Goal: Task Accomplishment & Management: Use online tool/utility

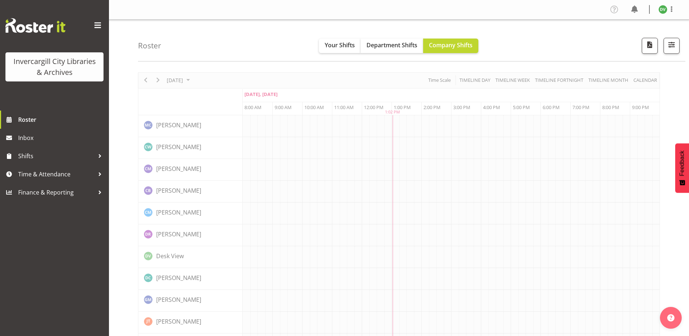
drag, startPoint x: 400, startPoint y: 60, endPoint x: 396, endPoint y: 53, distance: 8.0
click at [400, 60] on div "Roster Your Shifts Department Shifts Company Shifts All Locations Clear Bluff L…" at bounding box center [411, 41] width 547 height 42
click at [393, 48] on span "Department Shifts" at bounding box center [391, 45] width 51 height 8
click at [465, 49] on span "Company Shifts" at bounding box center [451, 45] width 44 height 8
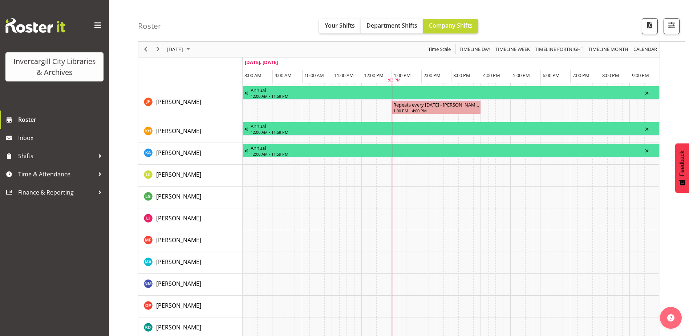
scroll to position [740, 0]
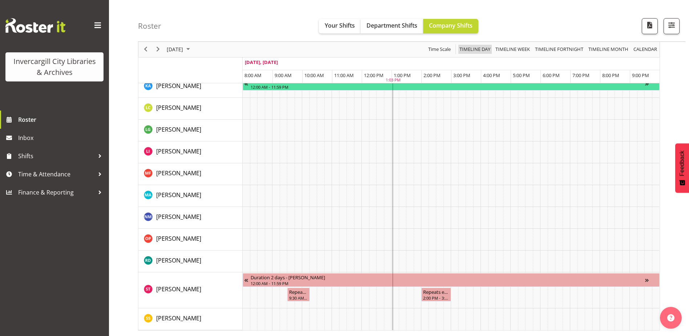
click at [474, 45] on span "Timeline Day" at bounding box center [475, 49] width 32 height 9
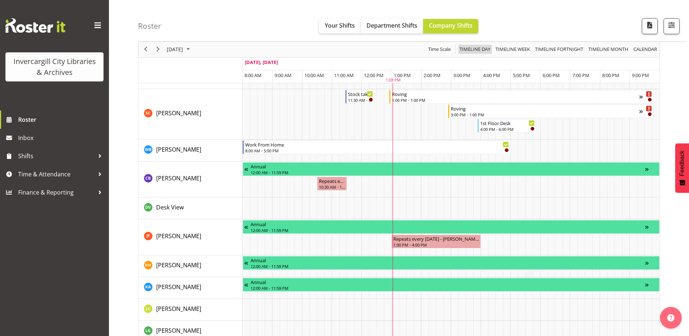
scroll to position [522, 0]
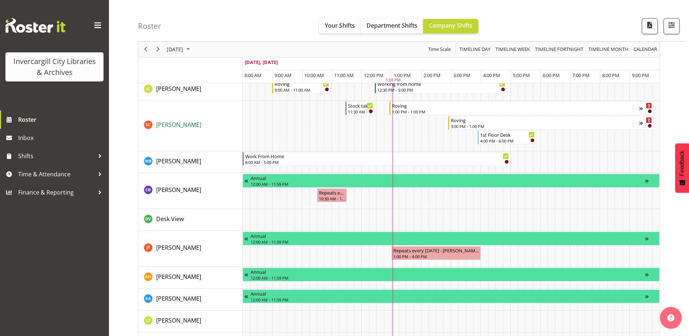
click at [170, 127] on span "[PERSON_NAME]" at bounding box center [178, 125] width 45 height 8
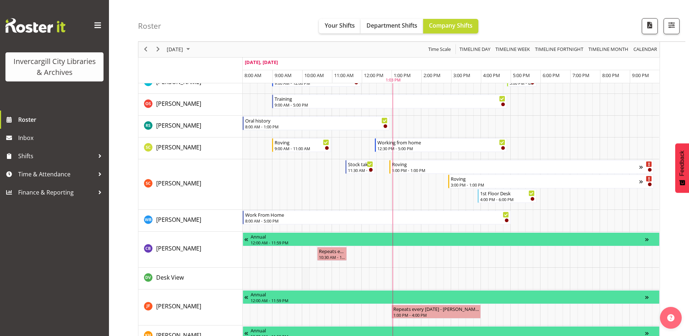
scroll to position [450, 0]
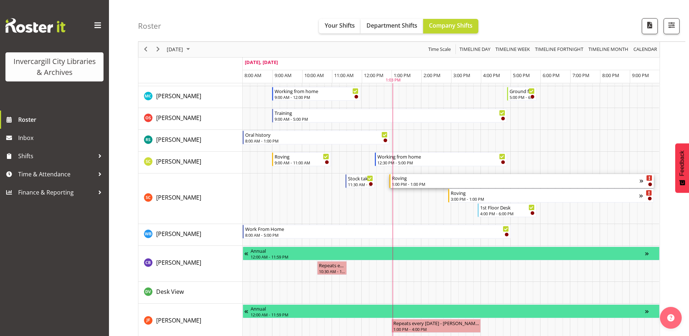
click at [531, 181] on div "Roving 1:00 PM - 1:00 PM" at bounding box center [516, 181] width 248 height 14
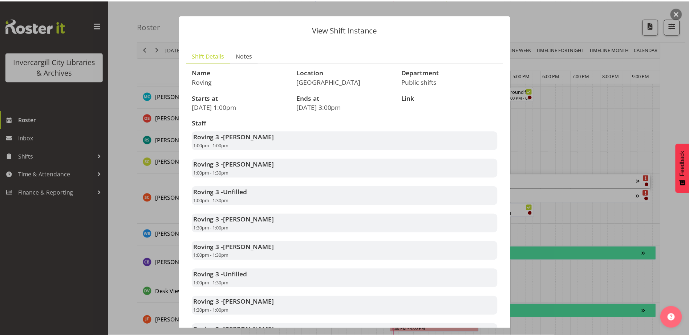
scroll to position [0, 0]
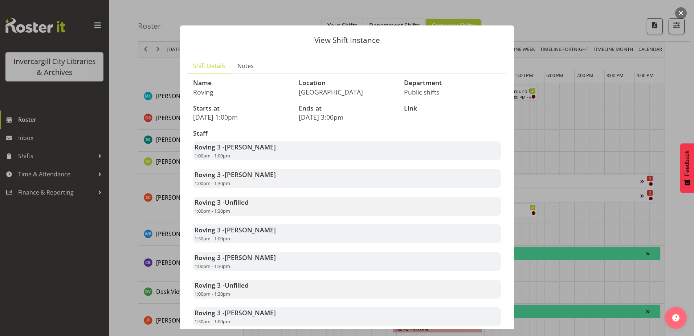
click at [558, 28] on div at bounding box center [347, 168] width 694 height 336
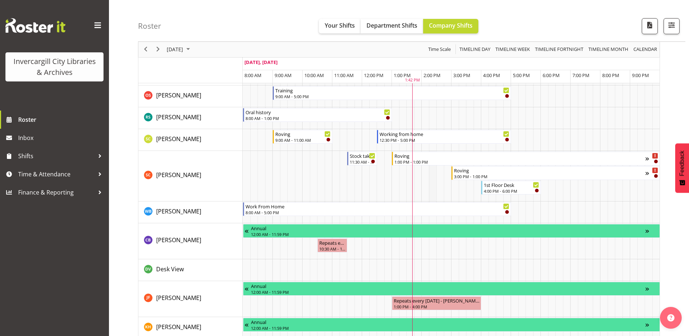
scroll to position [436, 0]
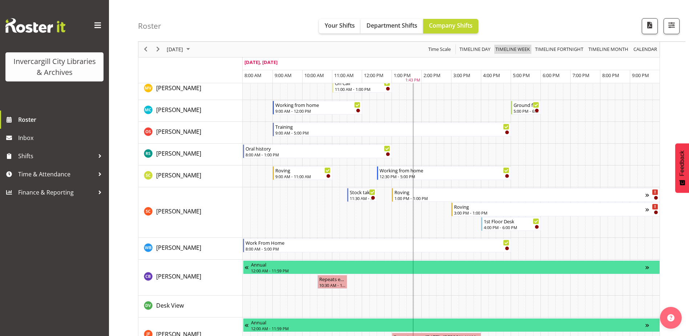
click at [512, 48] on span "Timeline Week" at bounding box center [513, 49] width 36 height 9
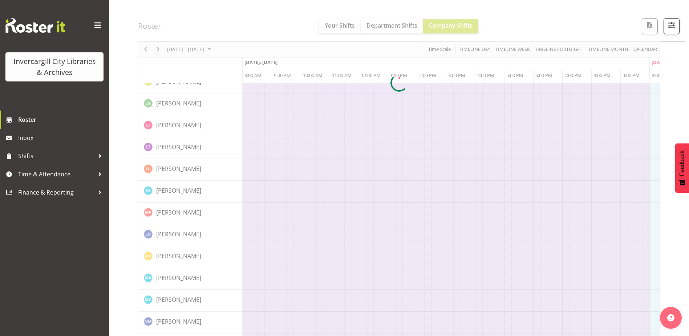
scroll to position [0, 0]
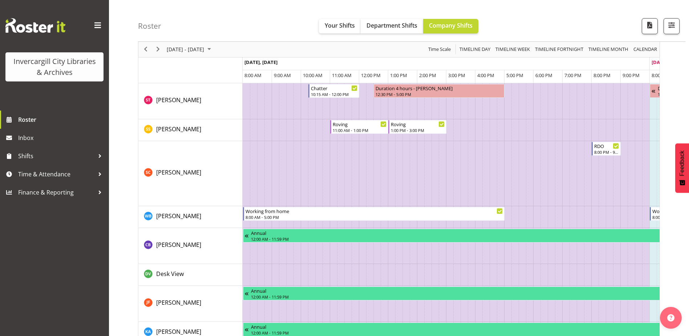
scroll to position [726, 0]
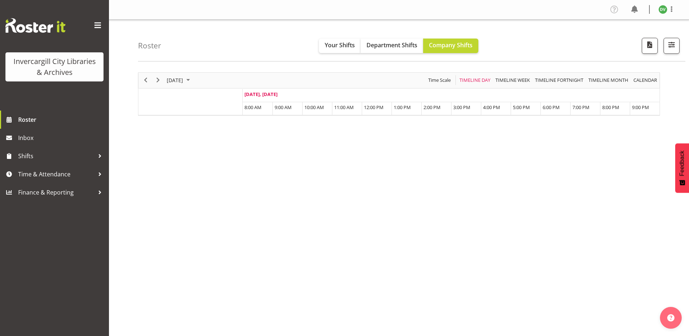
scroll to position [22, 0]
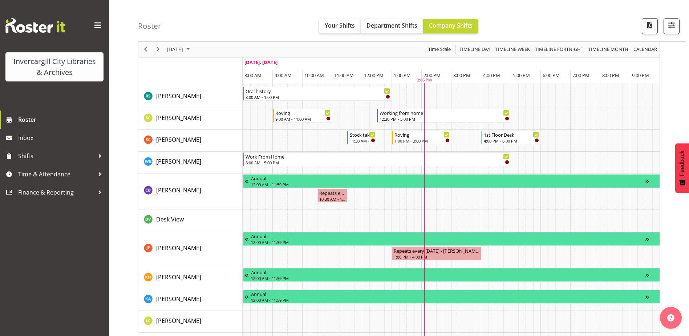
scroll to position [458, 0]
